Goal: Task Accomplishment & Management: Complete application form

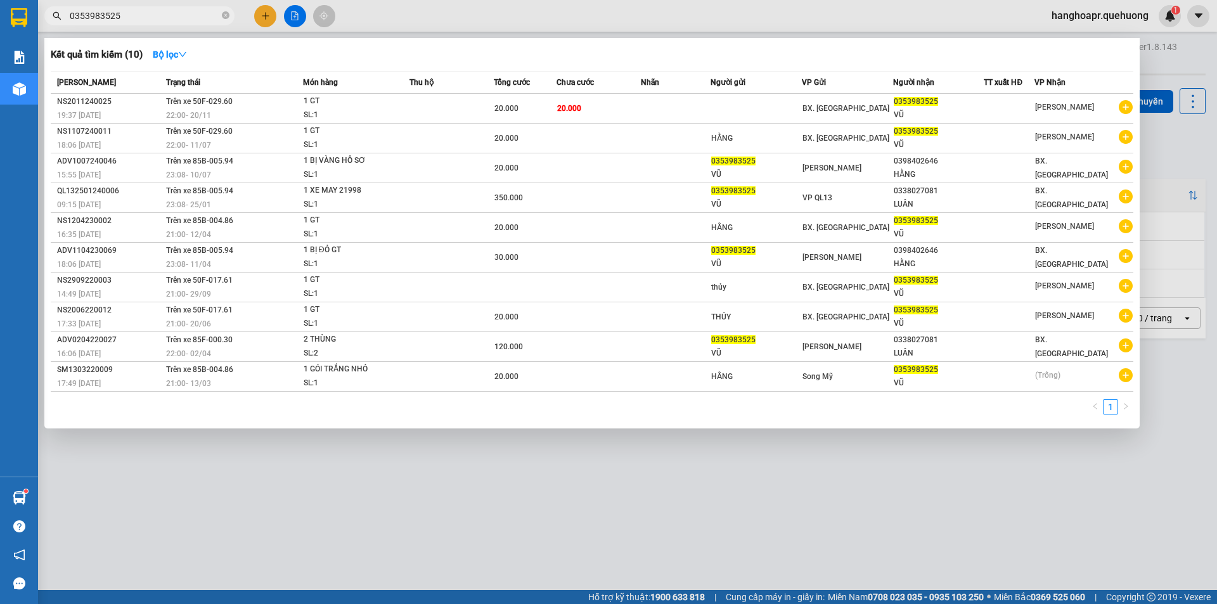
click at [274, 18] on div at bounding box center [608, 302] width 1217 height 604
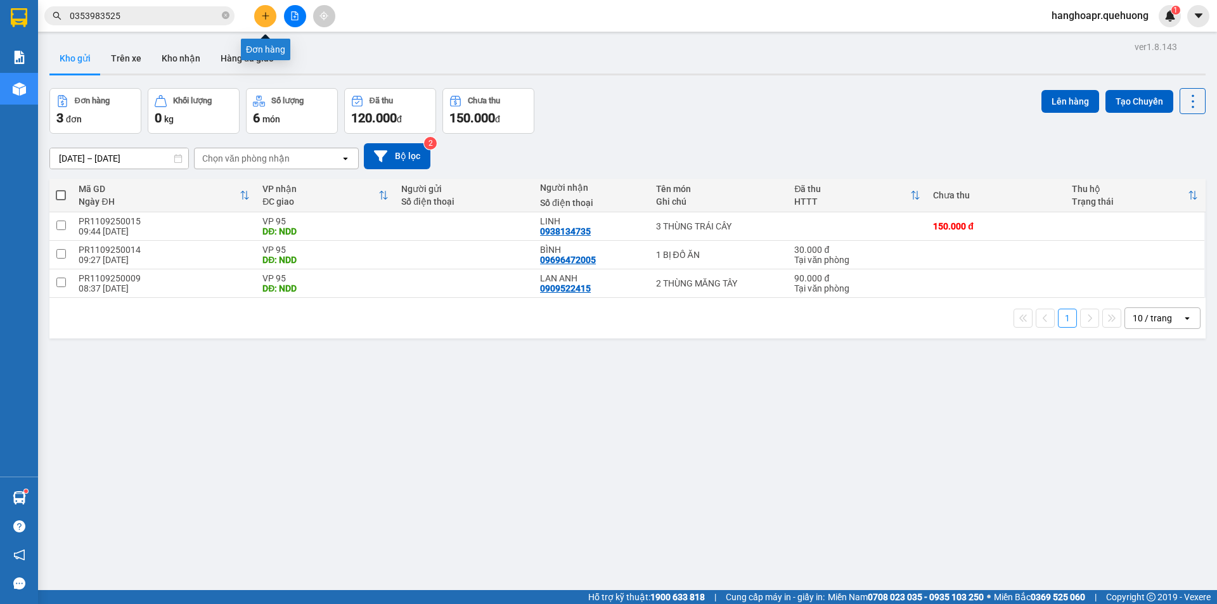
click at [268, 14] on icon "plus" at bounding box center [265, 15] width 9 height 9
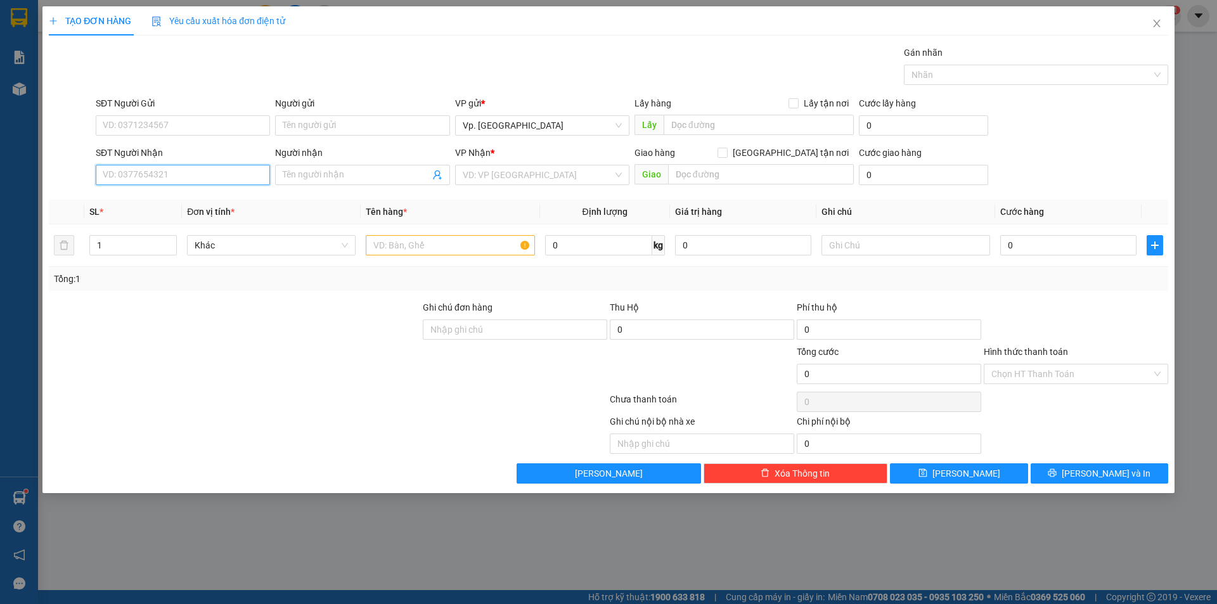
click at [140, 175] on input "SĐT Người Nhận" at bounding box center [183, 175] width 174 height 20
type input "0"
click at [190, 202] on div "0389997379 - CHIẾN" at bounding box center [182, 200] width 159 height 14
type input "0389997379"
type input "CHIẾN"
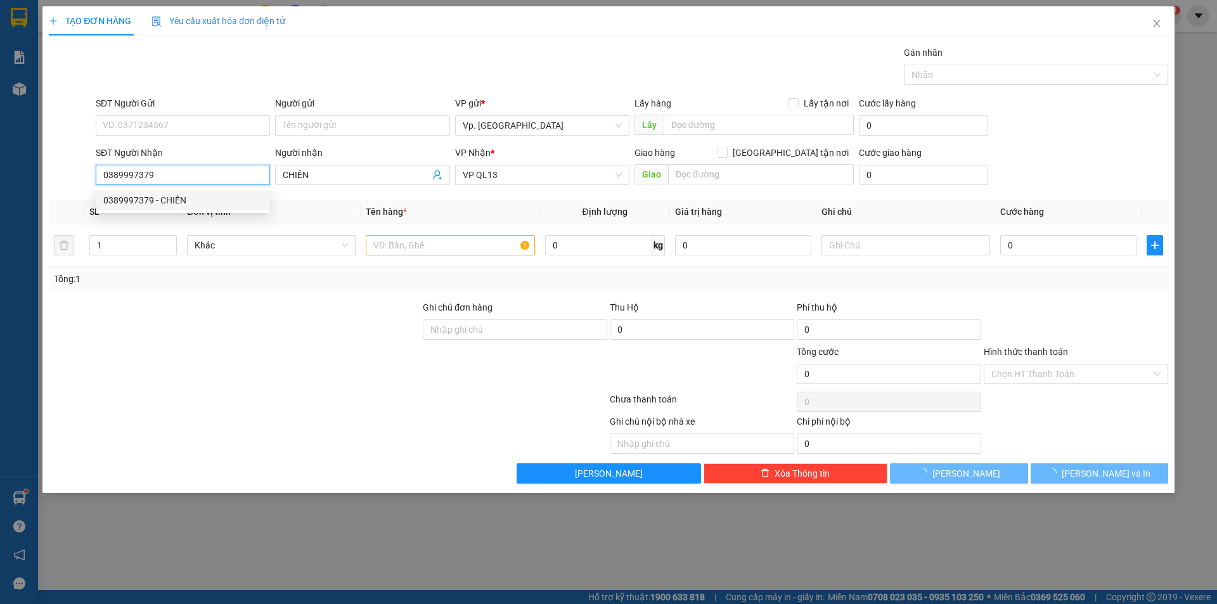
type input "40.000"
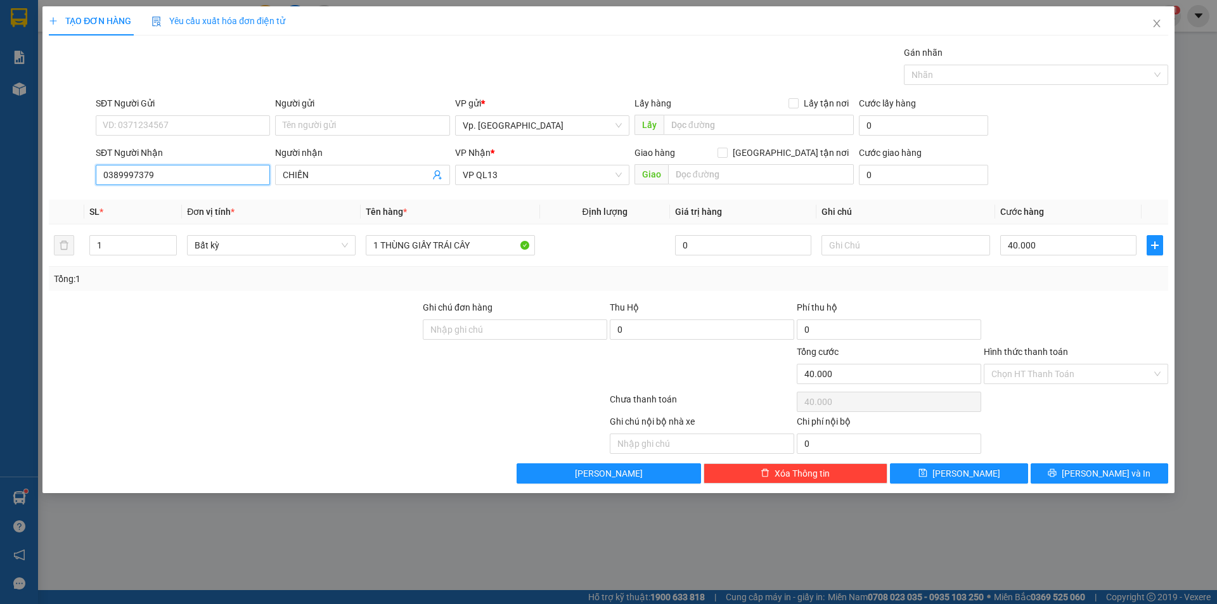
type input "0389997379"
click at [524, 209] on th "Tên hàng *" at bounding box center [450, 212] width 179 height 25
click at [1161, 20] on icon "close" at bounding box center [1157, 23] width 10 height 10
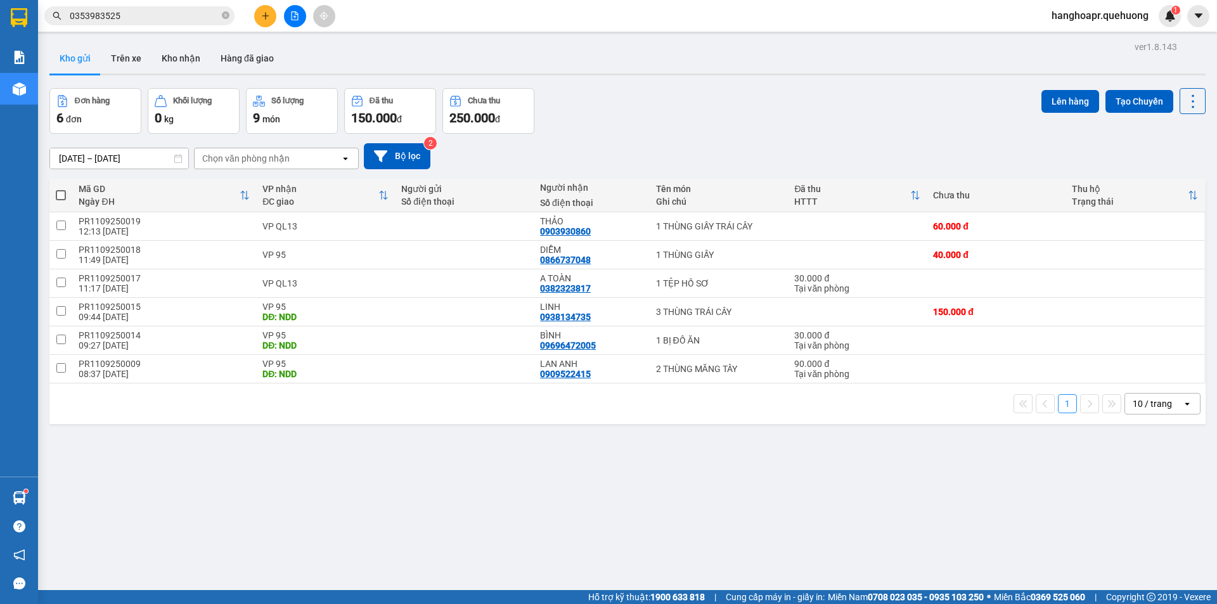
click at [352, 494] on div "ver 1.8.143 Kho gửi Trên xe Kho nhận Hàng đã giao Đơn hàng 6 đơn Khối lượng 0 k…" at bounding box center [627, 340] width 1166 height 604
